Goal: Task Accomplishment & Management: Use online tool/utility

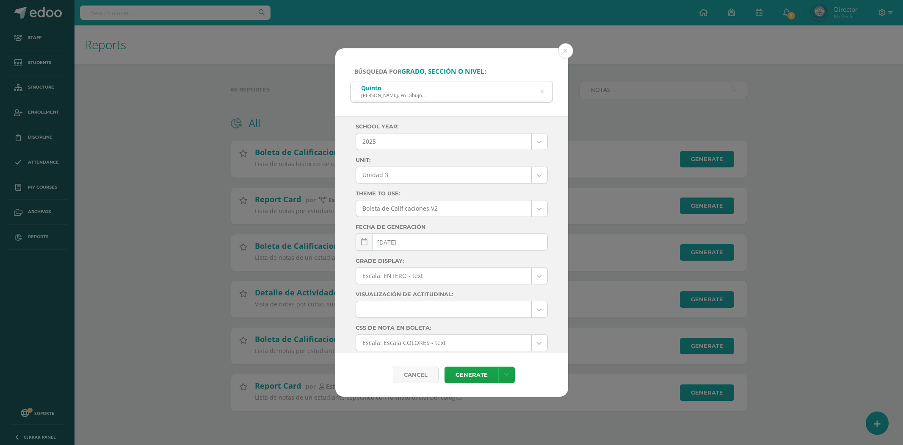
select select "Unidad 3"
click at [542, 90] on icon at bounding box center [542, 92] width 4 height 22
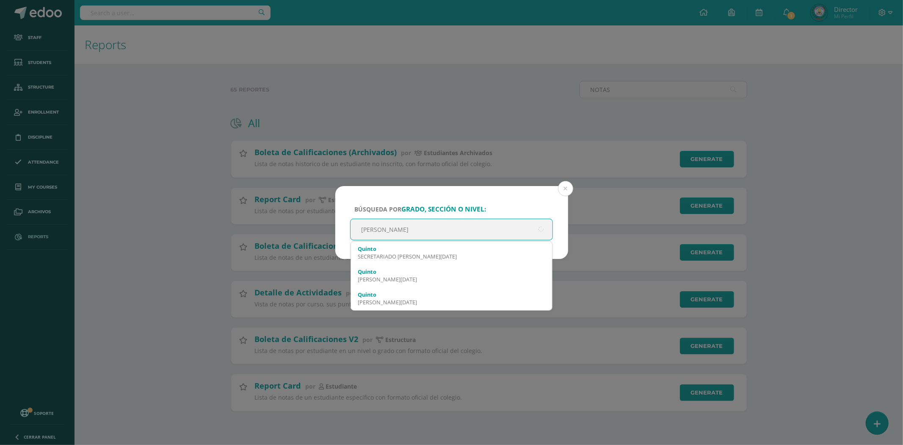
type input "QUINTO CONSTRUCCION"
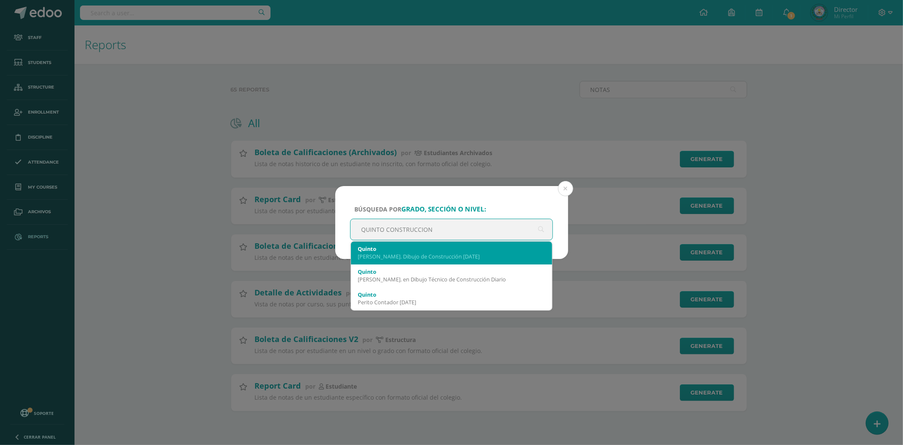
click at [482, 256] on div "[PERSON_NAME]. Dibujo de Construcción [DATE]" at bounding box center [452, 256] width 188 height 8
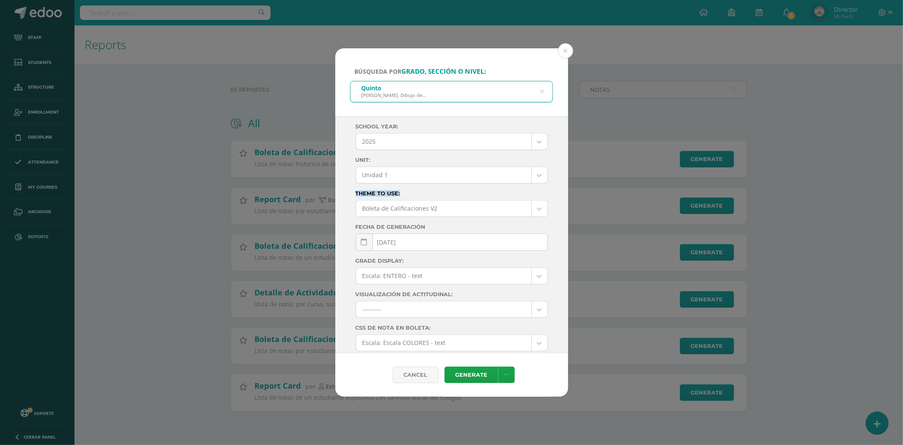
click at [437, 184] on div "School year: 2025 2025 2024 2023 2022 2021 Unit: Unidad 1 Unidad 1 Unidad 2 Uni…" at bounding box center [452, 265] width 192 height 284
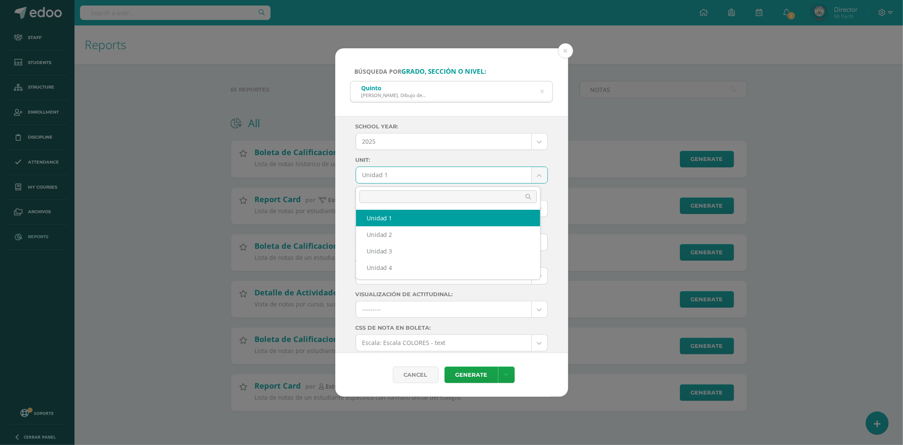
click at [439, 180] on body "Búsqueda por grado, sección o nivel: [PERSON_NAME]. Dibujo de Construcción [DAT…" at bounding box center [451, 219] width 903 height 438
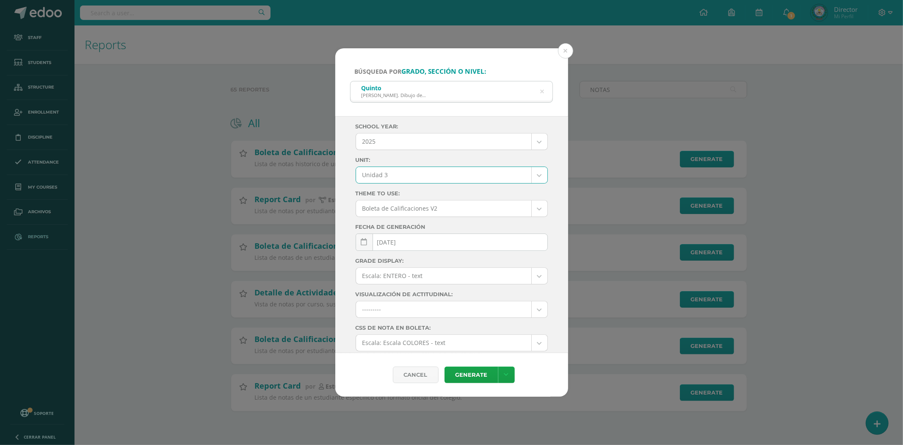
select select "Unidad 3"
click at [484, 366] on div "Cancel Generate Download as HTML Download as PDF Download as XLS" at bounding box center [451, 375] width 233 height 44
click at [472, 376] on link "Generate" at bounding box center [472, 374] width 54 height 17
